Goal: Task Accomplishment & Management: Complete application form

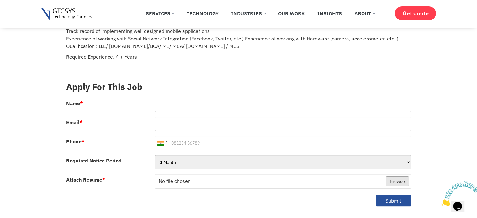
scroll to position [112, 0]
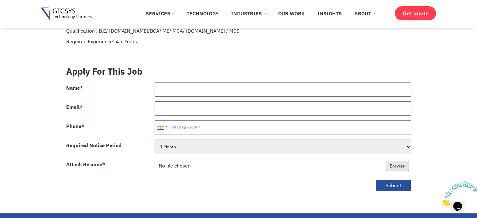
click at [477, 75] on html "Skip to content ✕ Services Application Services Web Application Mobile Applicat…" at bounding box center [238, 213] width 477 height 651
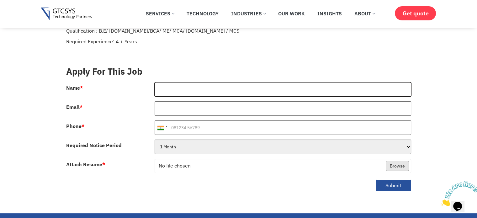
click at [201, 83] on input "Name *" at bounding box center [283, 89] width 257 height 14
type input "[PERSON_NAME]"
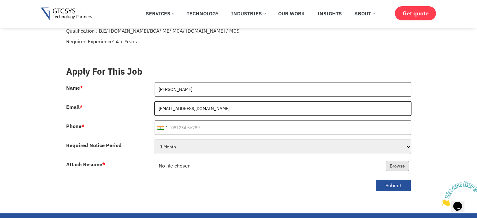
type input "[EMAIL_ADDRESS][DOMAIN_NAME]"
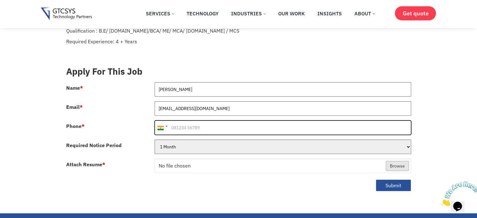
click at [184, 121] on input "Phone *" at bounding box center [283, 128] width 257 height 14
type input "8511510541"
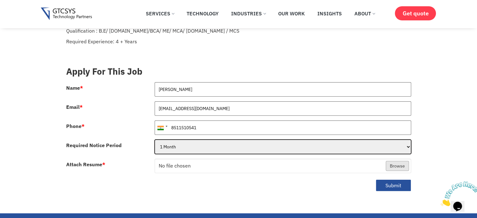
click at [199, 142] on select "1 Month 2 Months 3Months" at bounding box center [283, 147] width 257 height 14
click at [155, 140] on select "1 Month 2 Months 3Months" at bounding box center [283, 147] width 257 height 14
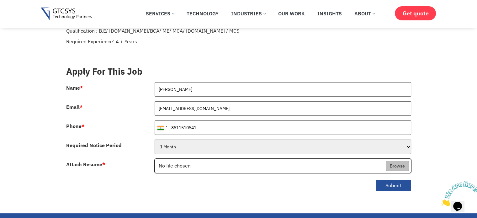
click at [193, 160] on input "Attach Resume *" at bounding box center [283, 166] width 256 height 14
type input "C:\fakepath\[PERSON_NAME] Resume - Android.pdf"
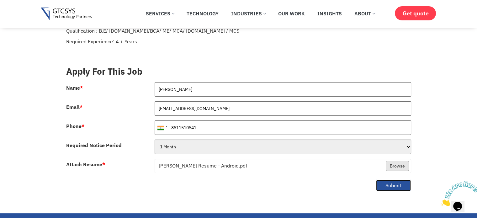
click at [410, 180] on button "Submit" at bounding box center [393, 186] width 35 height 12
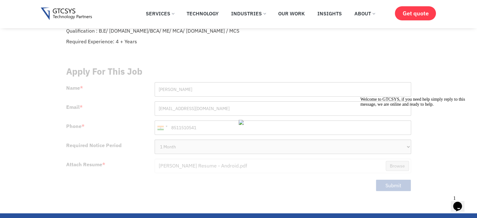
click at [453, 202] on div "Opens Chat This icon Opens the chat window." at bounding box center [458, 207] width 10 height 10
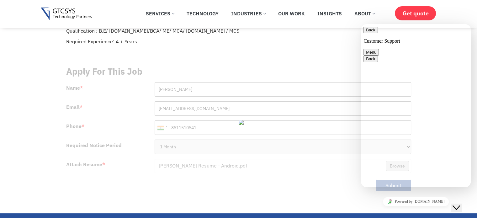
click at [452, 204] on button "Close Chat This icon closes the chat window." at bounding box center [456, 208] width 11 height 8
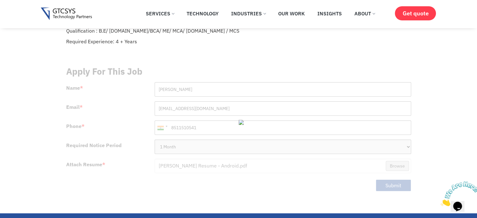
click at [242, 120] on img at bounding box center [251, 122] width 25 height 5
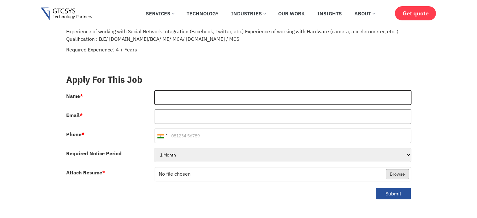
click at [173, 90] on input "Name *" at bounding box center [283, 97] width 257 height 14
type input "[PERSON_NAME]"
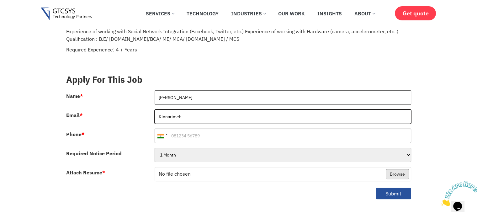
type input "[EMAIL_ADDRESS][DOMAIN_NAME]"
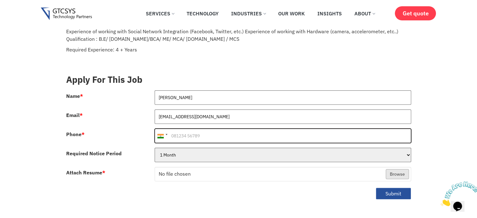
click at [199, 131] on input "Phone *" at bounding box center [283, 136] width 257 height 14
type input "8511510541"
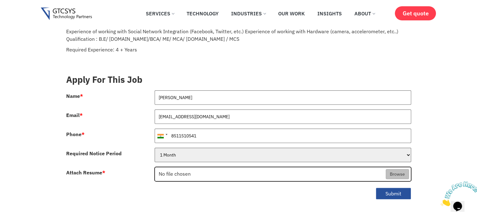
click at [393, 167] on input "Attach Resume *" at bounding box center [283, 174] width 256 height 14
type input "C:\fakepath\[PERSON_NAME] Resume - Android.pdf"
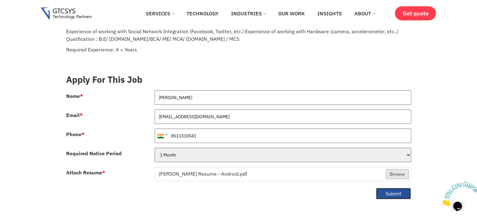
click at [393, 190] on button "Submit" at bounding box center [393, 194] width 35 height 12
